Goal: Check status: Check status

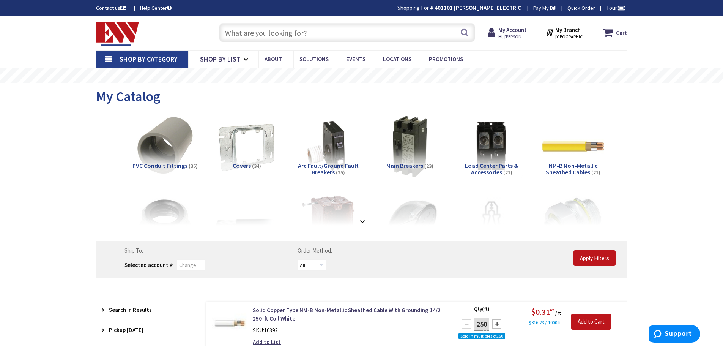
click at [319, 30] on input "text" at bounding box center [347, 32] width 256 height 19
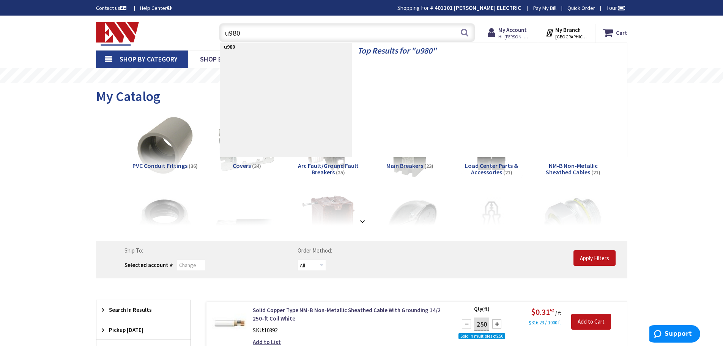
type input "u9800"
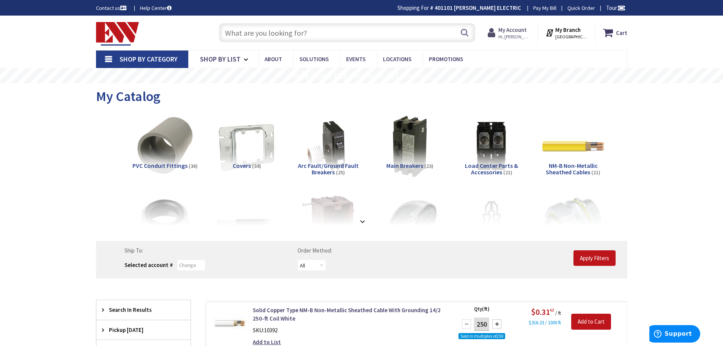
click at [513, 27] on strong "My Account" at bounding box center [512, 29] width 28 height 7
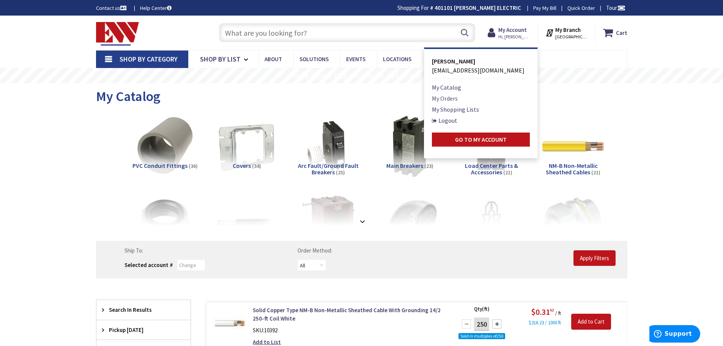
click at [450, 99] on link "My Orders" at bounding box center [445, 98] width 26 height 9
